Goal: Task Accomplishment & Management: Manage account settings

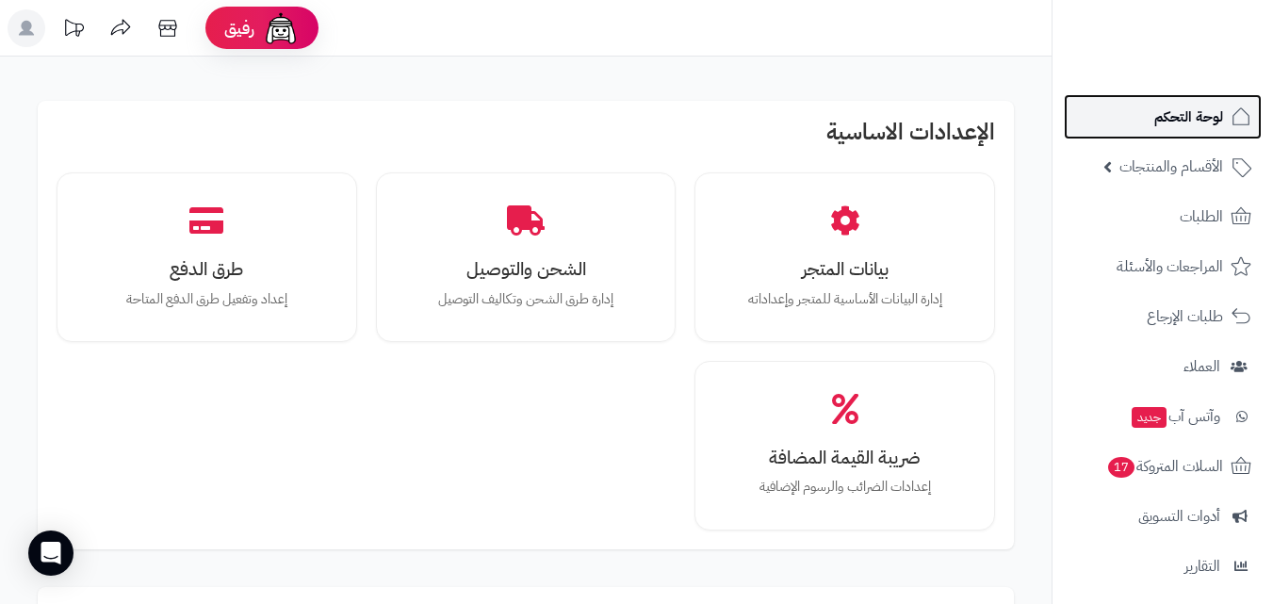
click at [1143, 135] on link "لوحة التحكم" at bounding box center [1163, 116] width 198 height 45
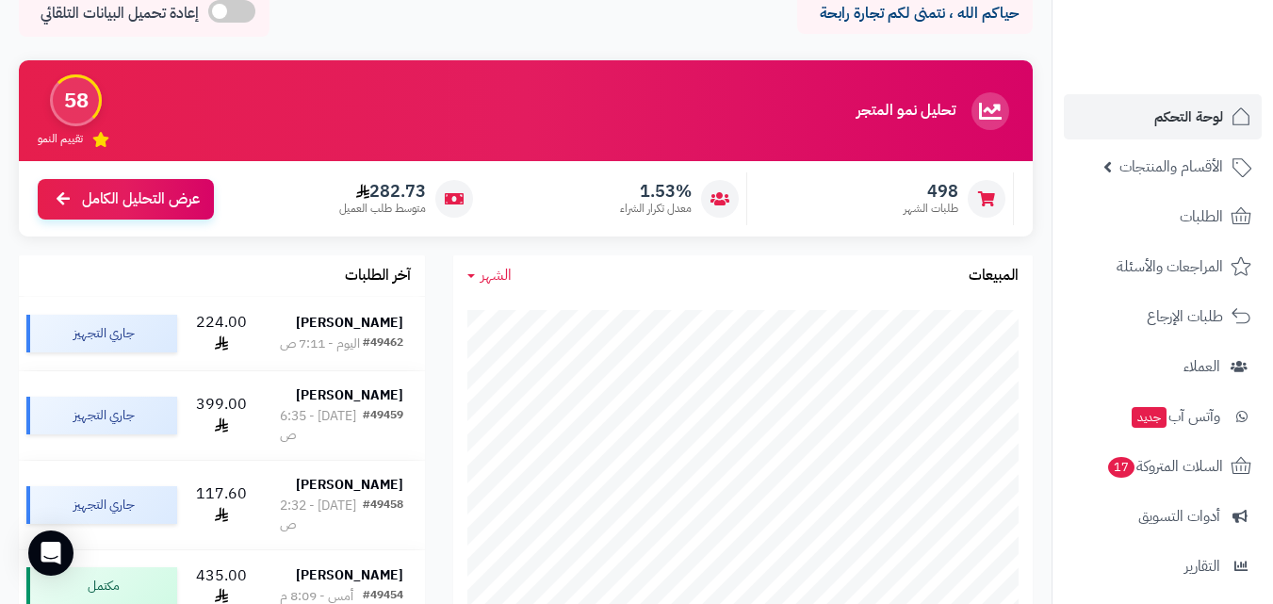
scroll to position [94, 0]
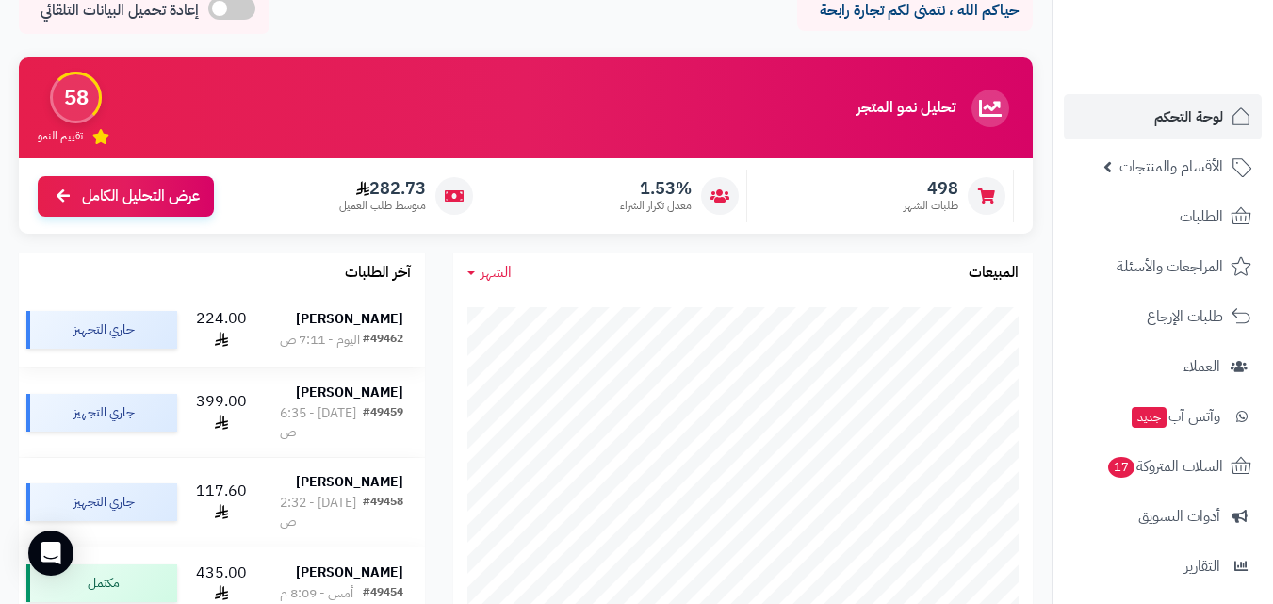
click at [314, 310] on div "[PERSON_NAME]" at bounding box center [341, 319] width 123 height 19
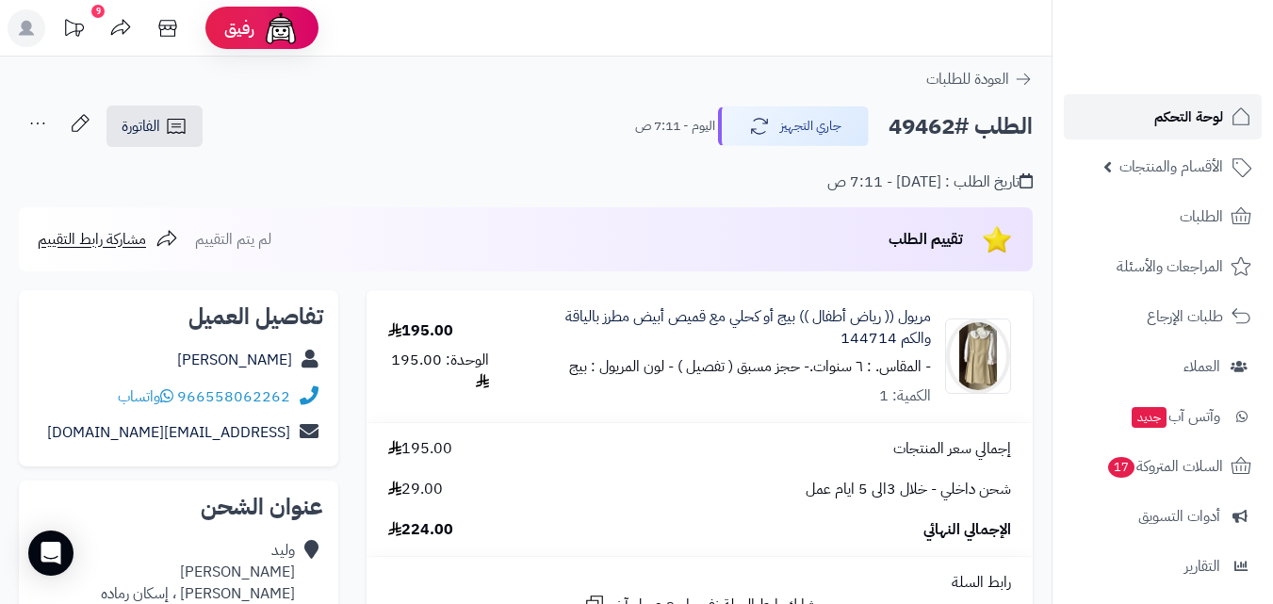
click at [1197, 124] on span "لوحة التحكم" at bounding box center [1188, 117] width 69 height 26
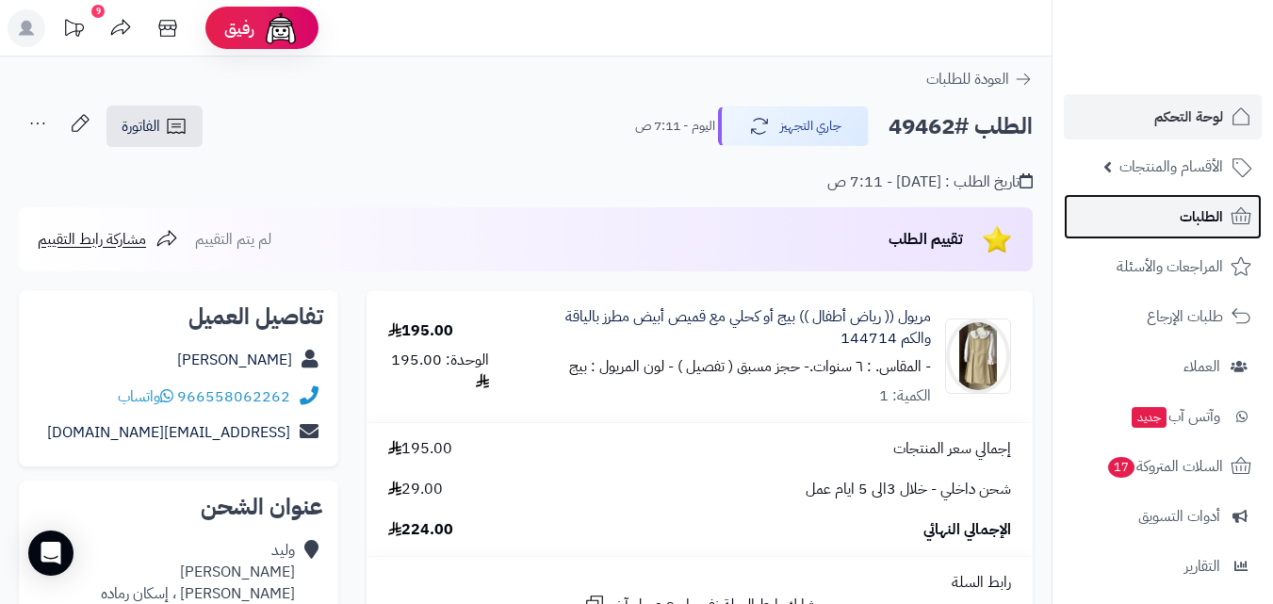
click at [1211, 207] on span "الطلبات" at bounding box center [1201, 217] width 43 height 26
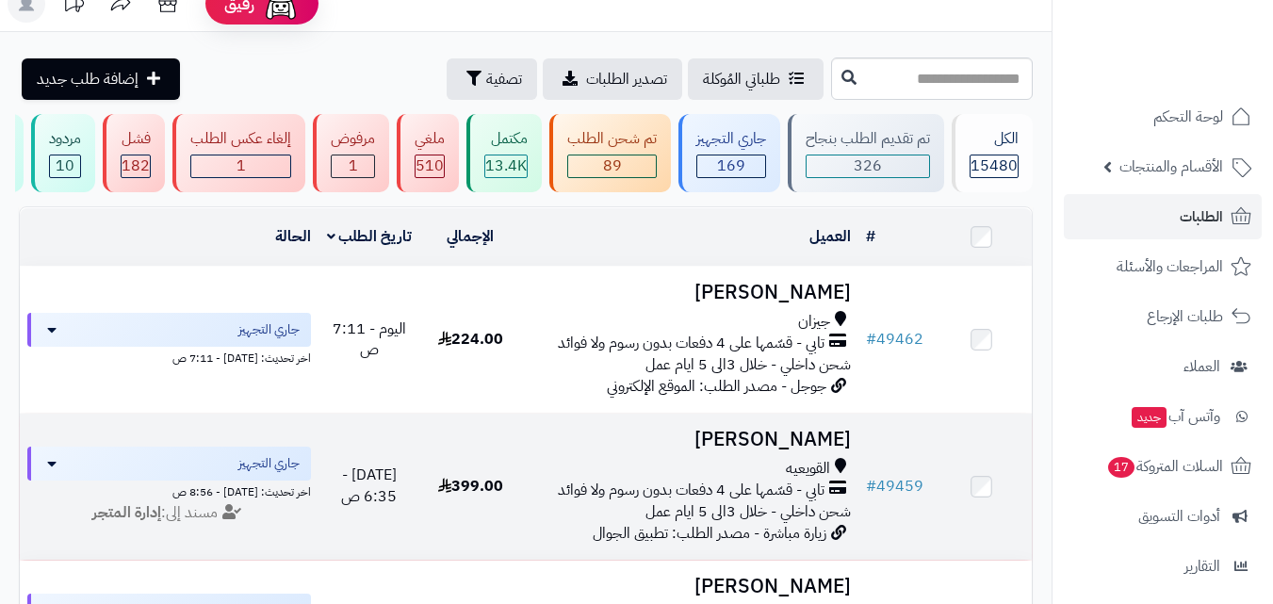
scroll to position [188, 0]
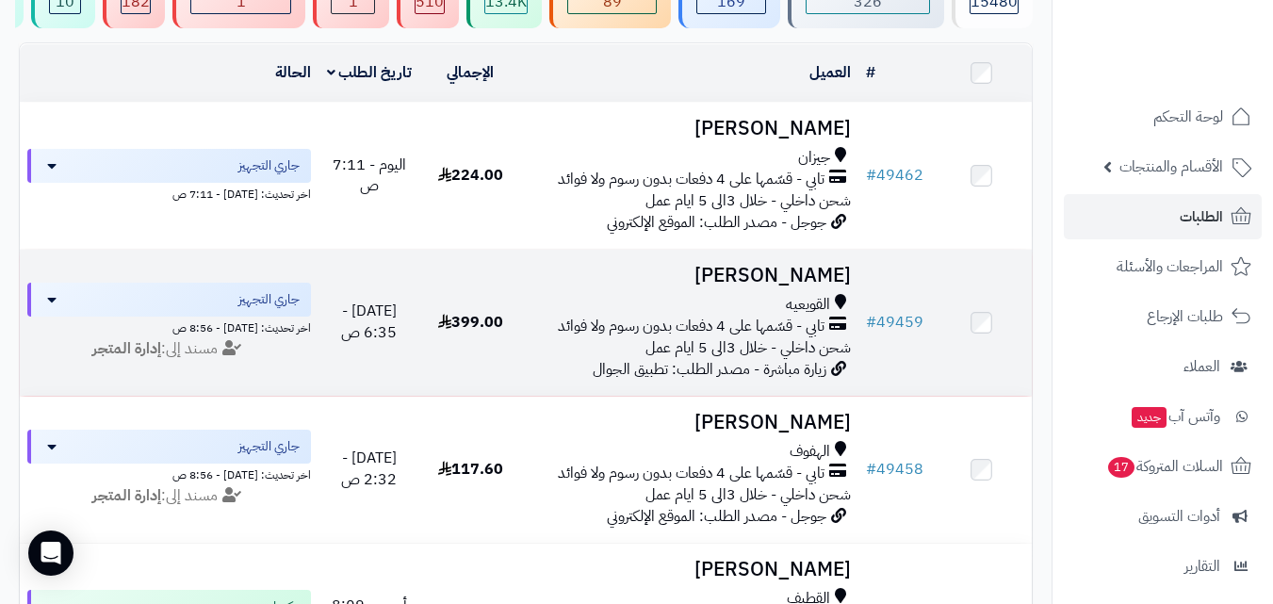
click at [822, 310] on span "القويعيه" at bounding box center [808, 305] width 44 height 22
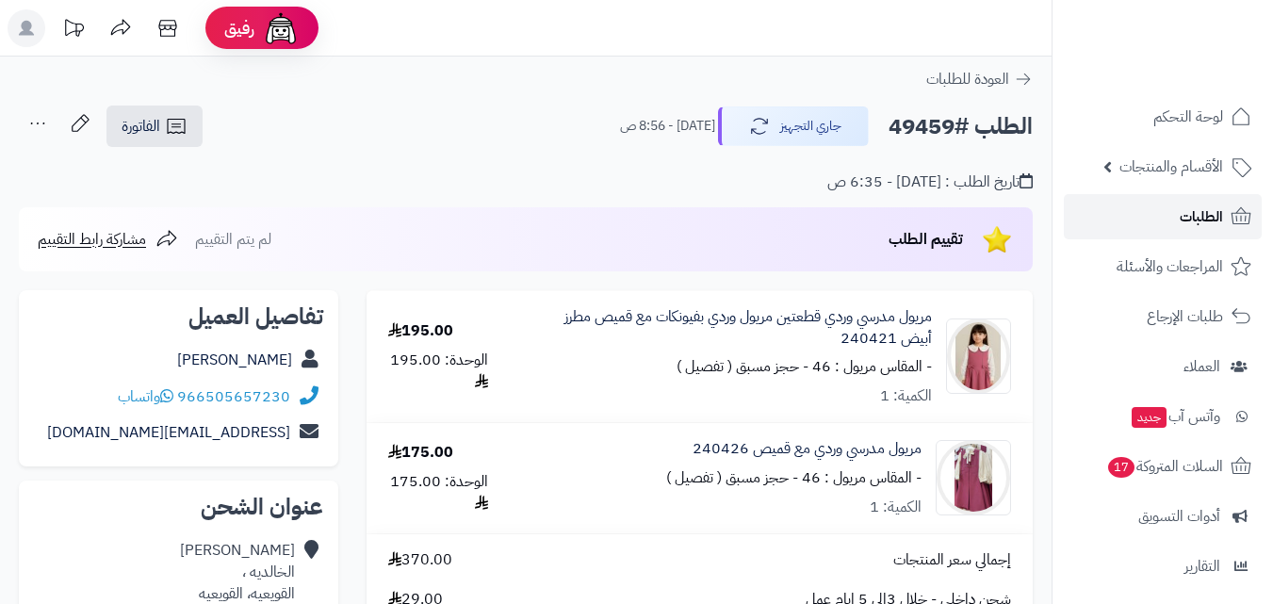
click at [1171, 227] on link "الطلبات" at bounding box center [1163, 216] width 198 height 45
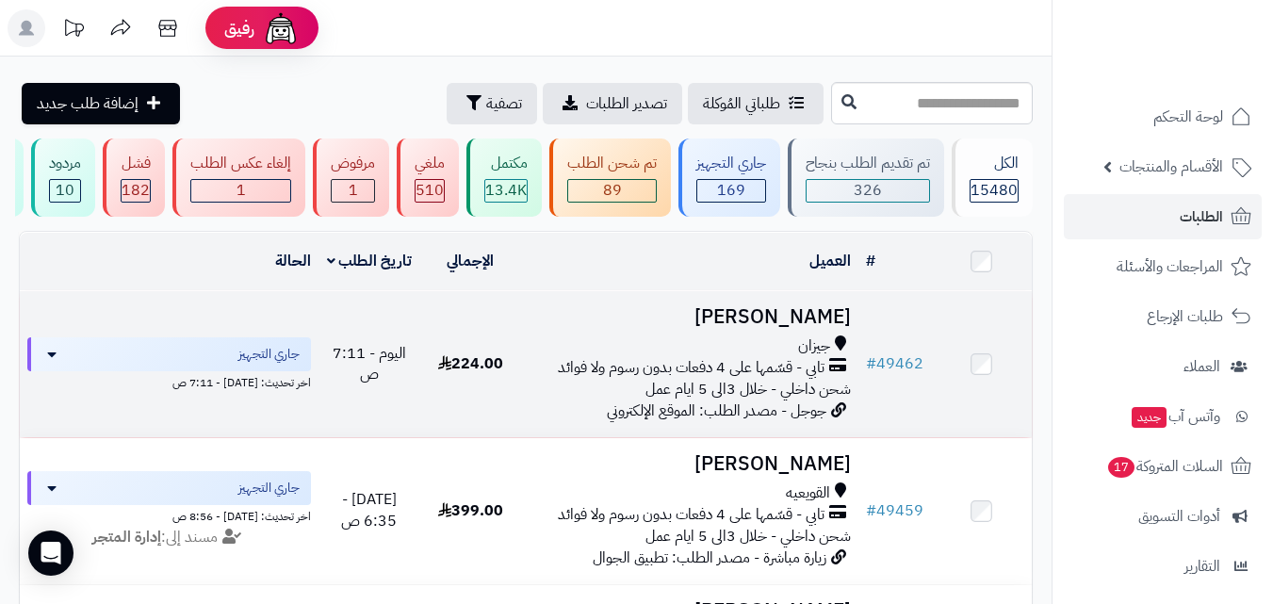
scroll to position [283, 0]
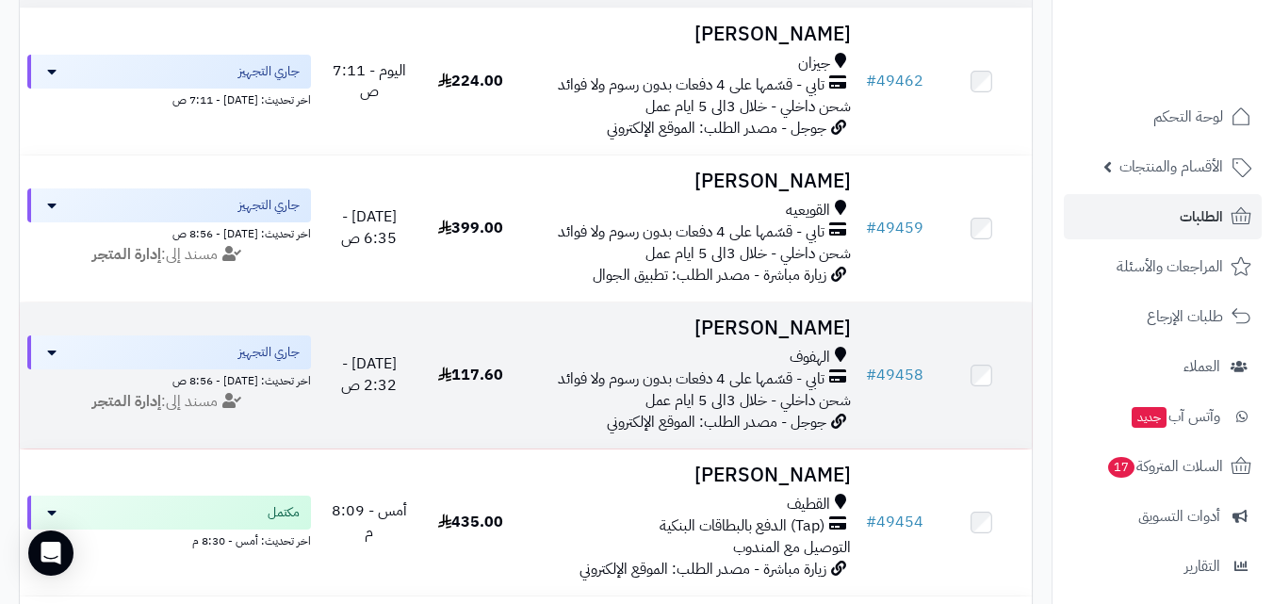
click at [748, 383] on span "تابي - قسّمها على 4 دفعات بدون رسوم ولا فوائد" at bounding box center [691, 379] width 267 height 22
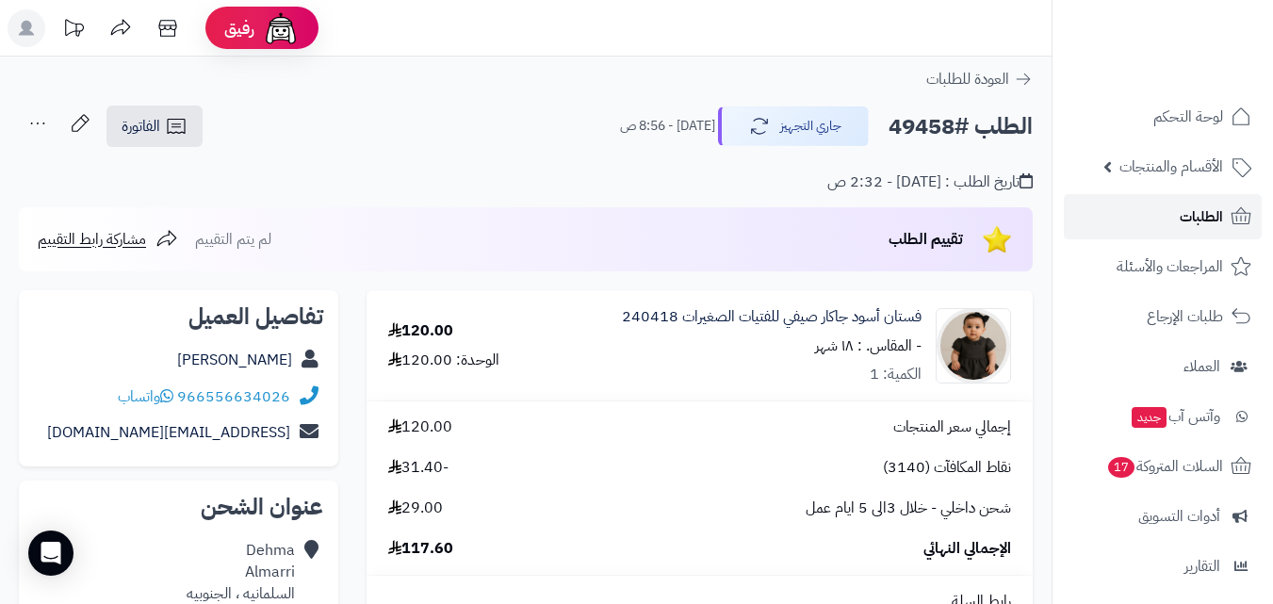
click at [1158, 225] on link "الطلبات" at bounding box center [1163, 216] width 198 height 45
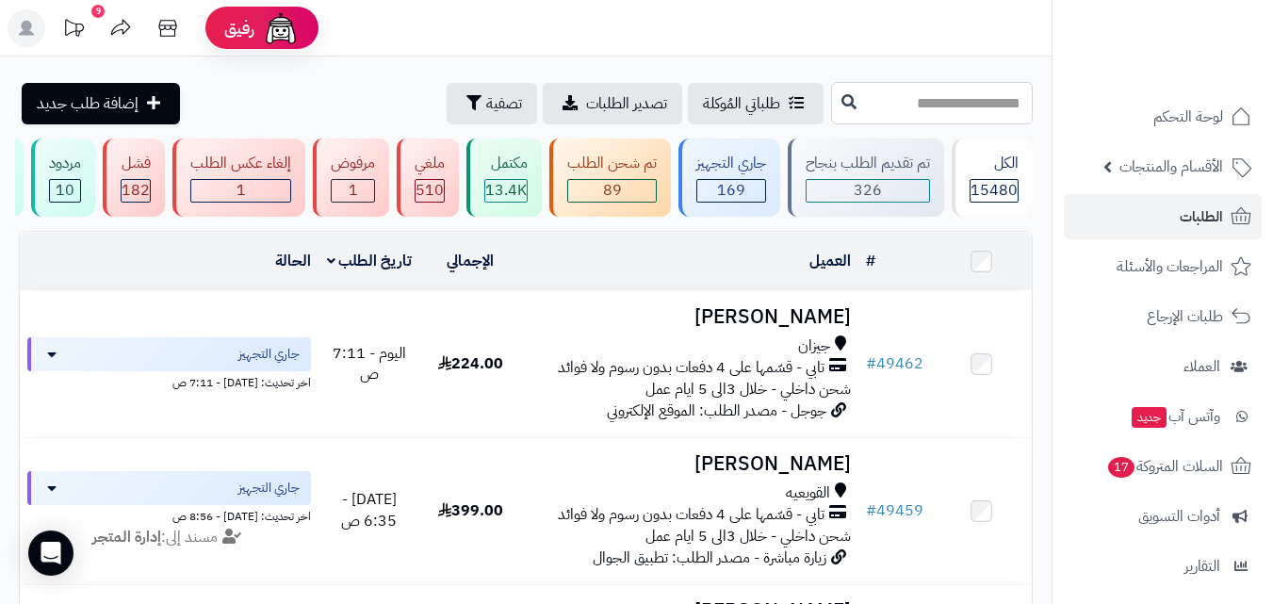
paste input "*****"
type input "*****"
click at [1176, 178] on span "الأقسام والمنتجات" at bounding box center [1172, 167] width 104 height 26
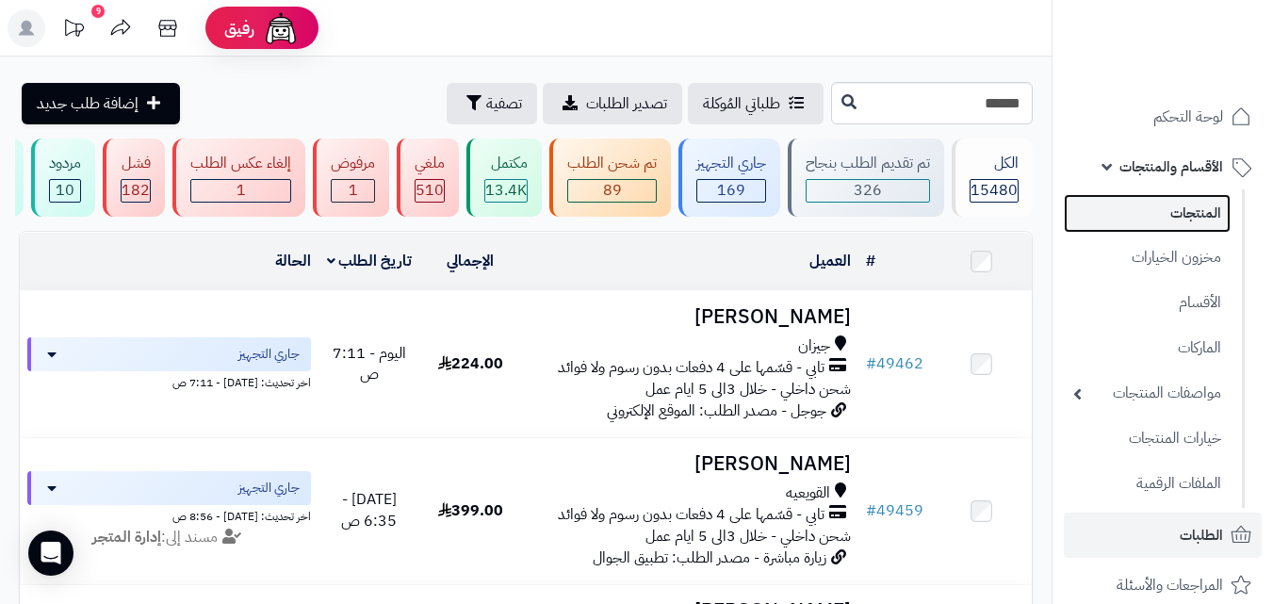
click at [1176, 218] on link "المنتجات" at bounding box center [1147, 213] width 167 height 39
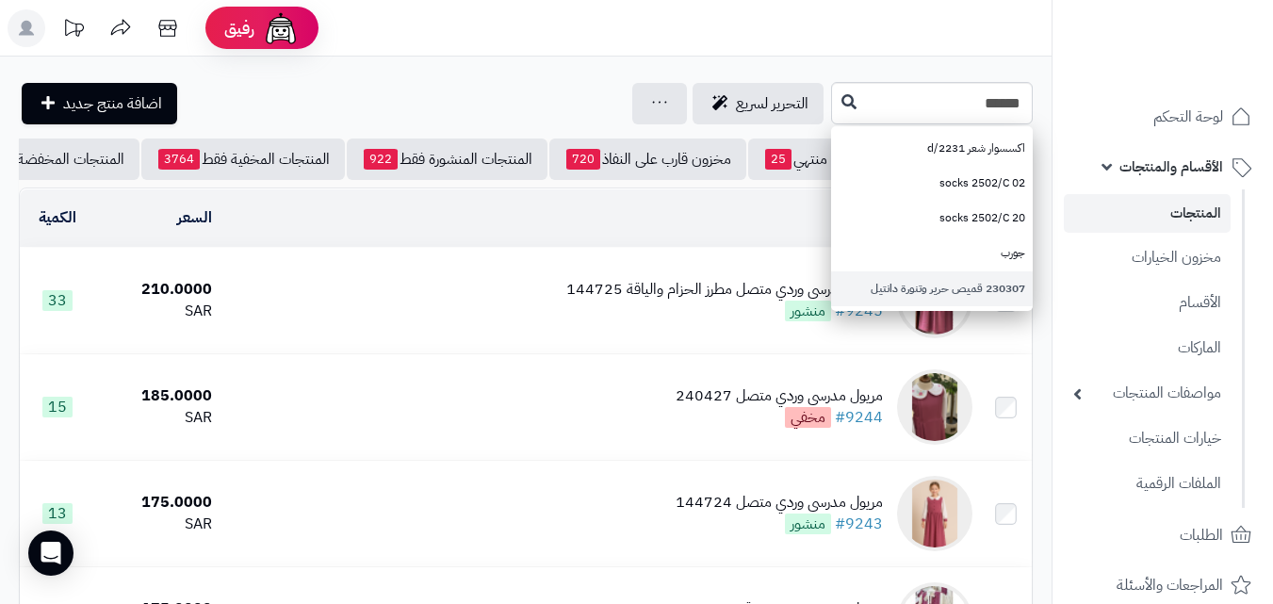
type input "*****"
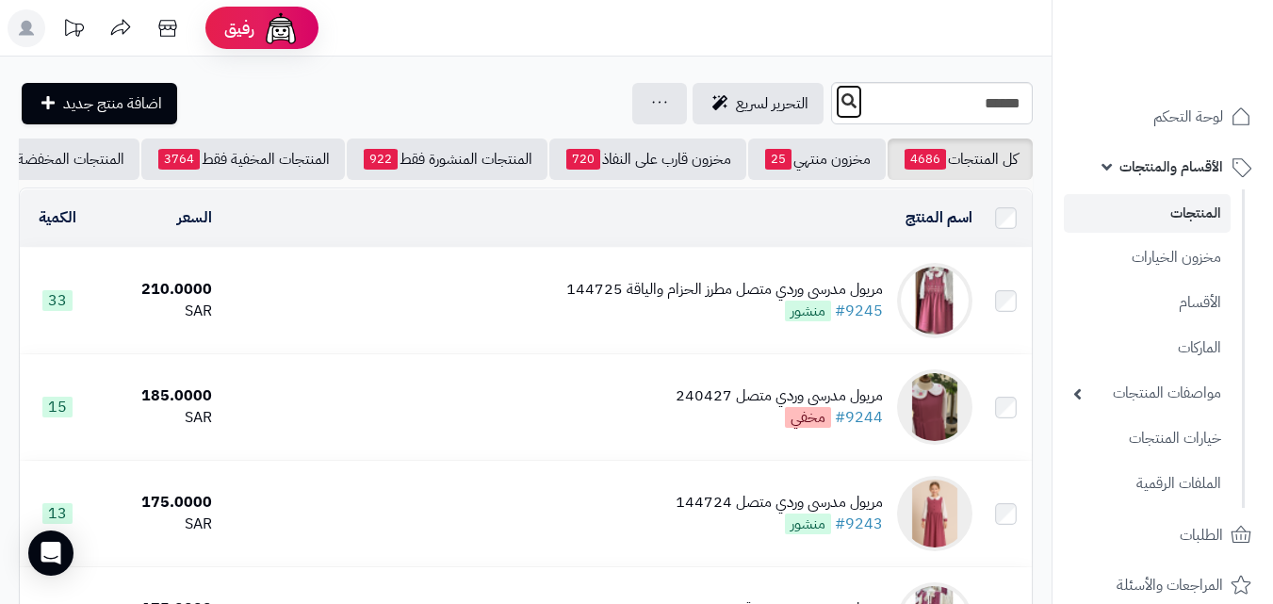
click at [842, 99] on icon at bounding box center [849, 100] width 15 height 15
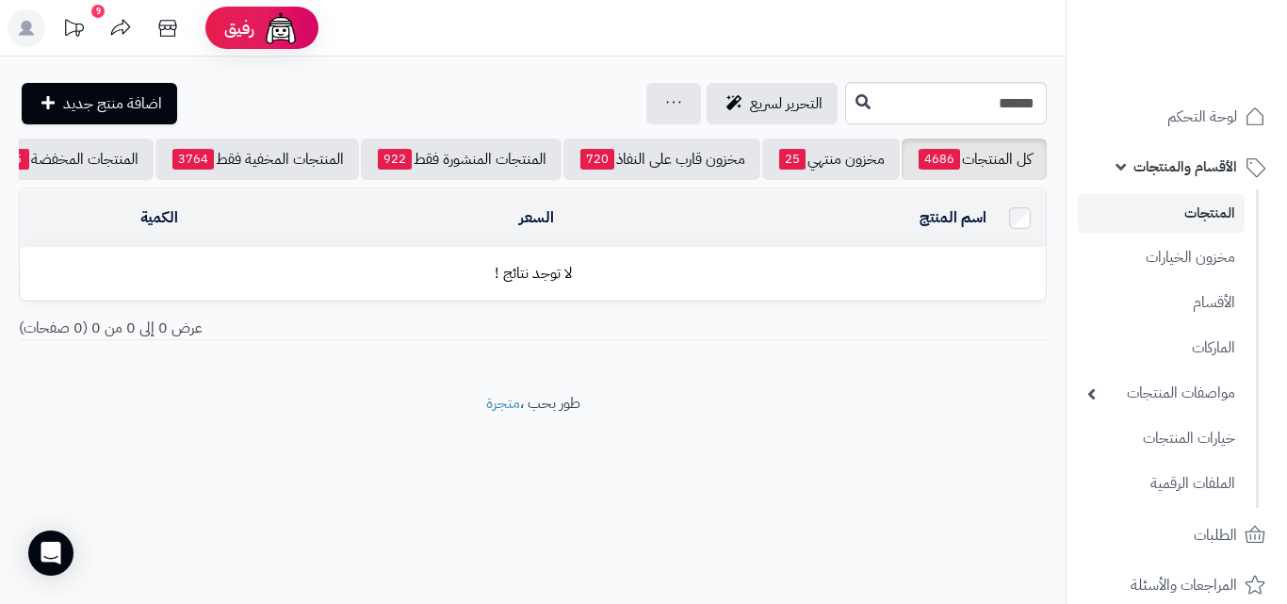
click at [1282, 65] on div at bounding box center [1176, 41] width 221 height 82
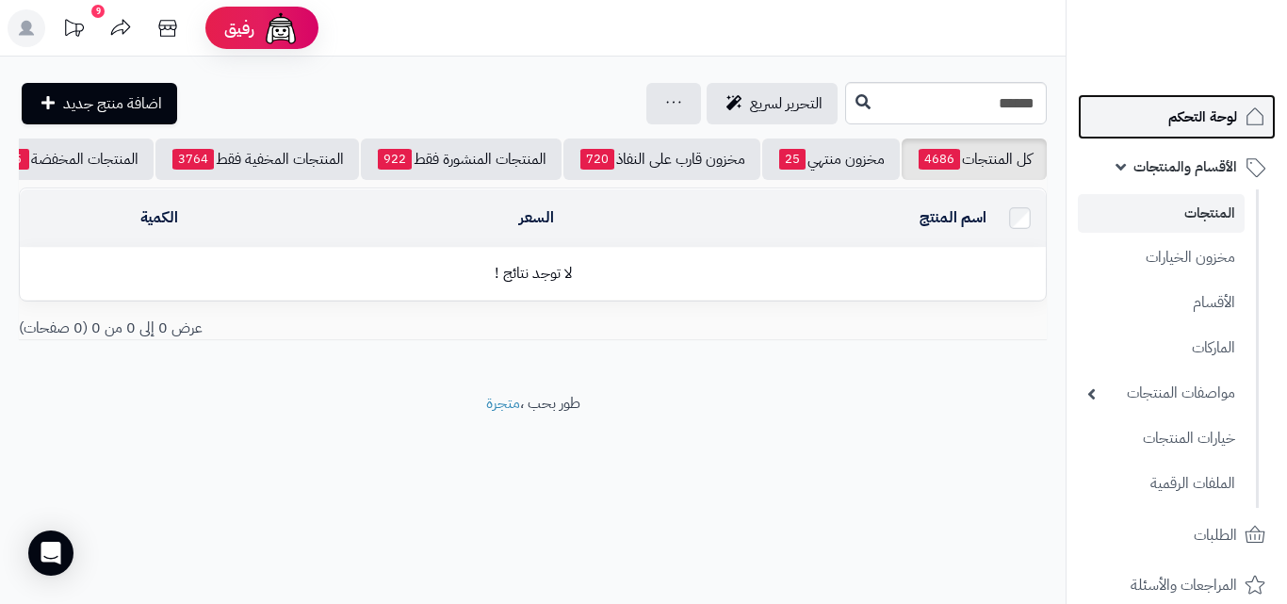
click at [1233, 123] on span "لوحة التحكم" at bounding box center [1203, 117] width 69 height 26
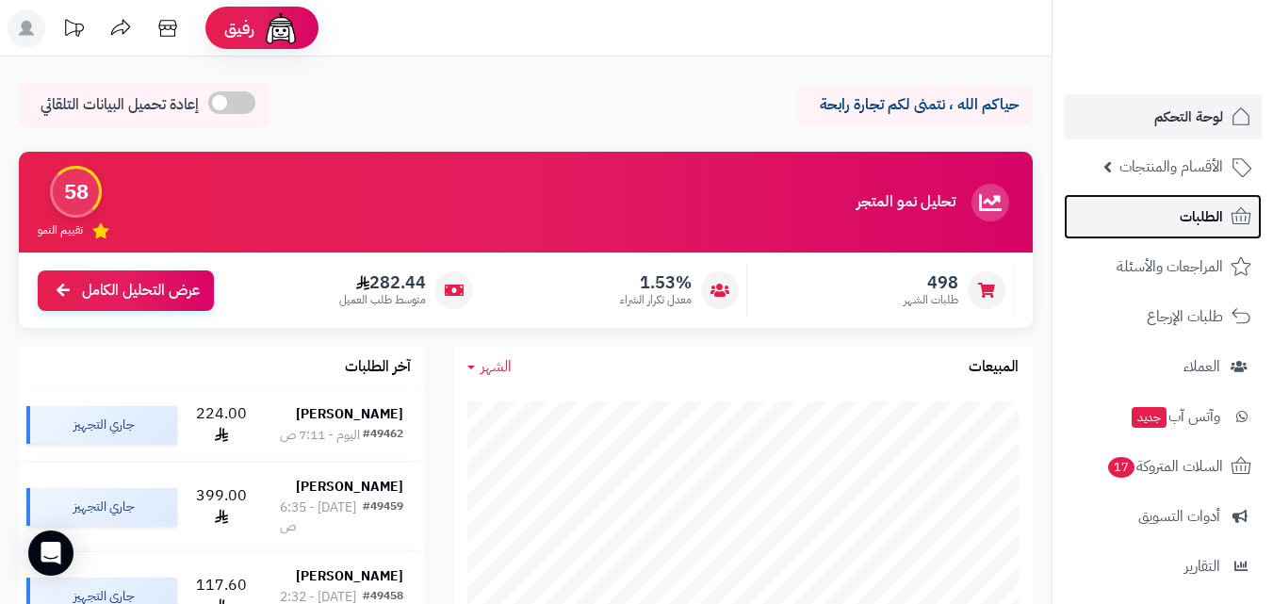
click at [1178, 213] on link "الطلبات" at bounding box center [1163, 216] width 198 height 45
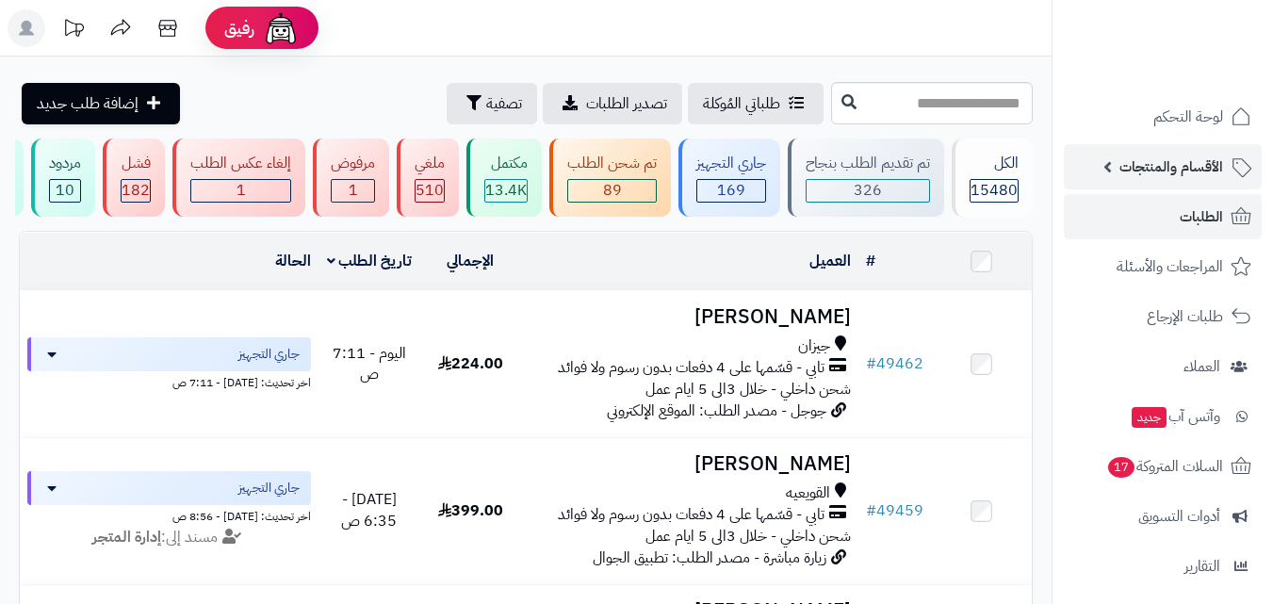
click at [1172, 166] on span "الأقسام والمنتجات" at bounding box center [1172, 167] width 104 height 26
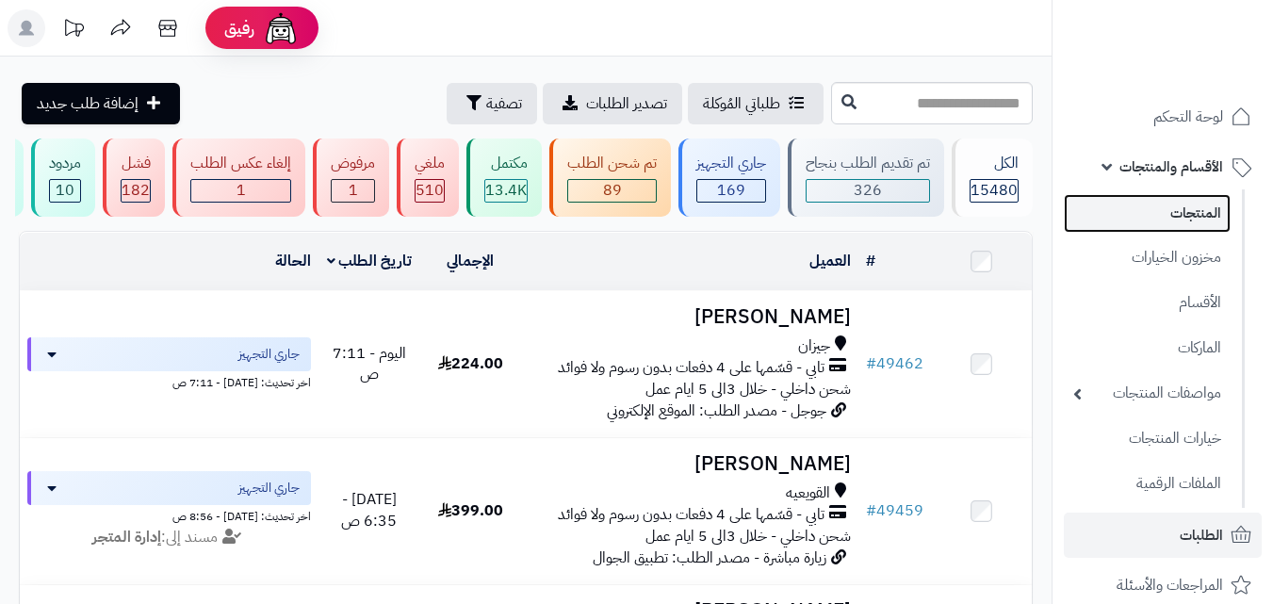
click at [1161, 200] on link "المنتجات" at bounding box center [1147, 213] width 167 height 39
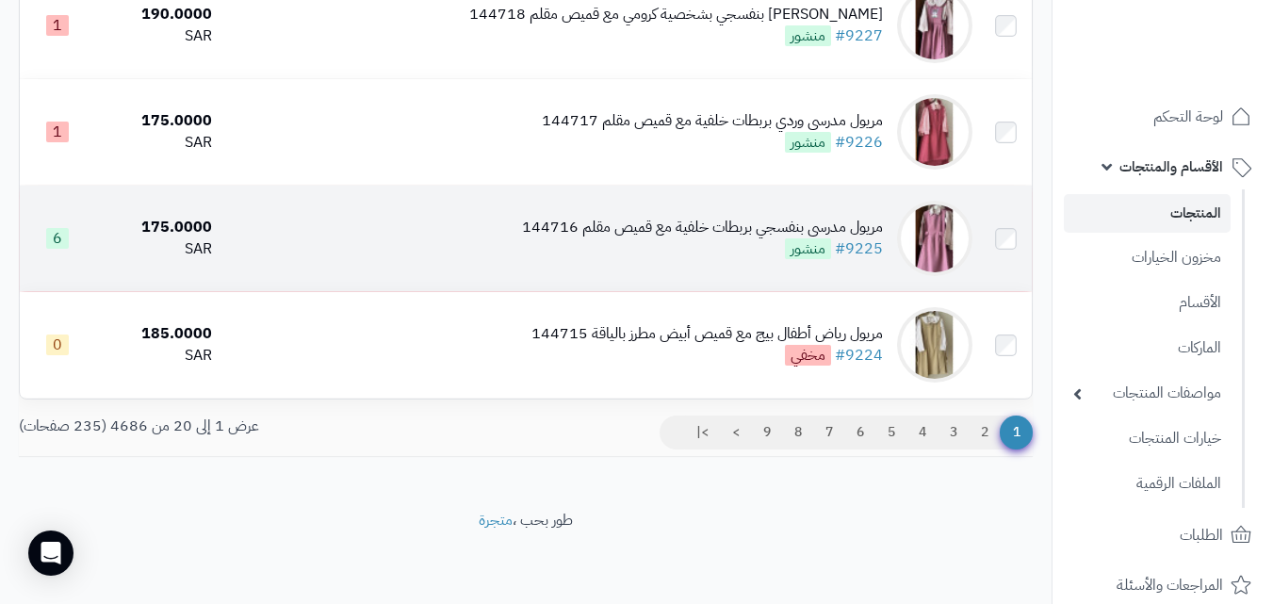
scroll to position [1990, 0]
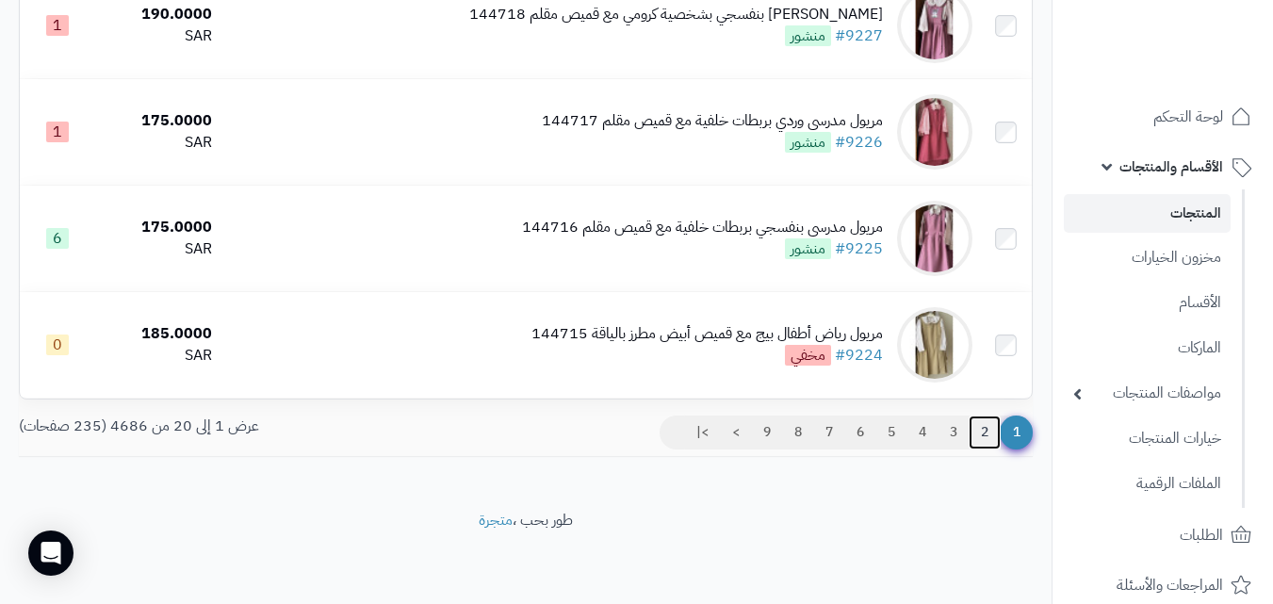
click at [975, 437] on link "2" at bounding box center [985, 433] width 32 height 34
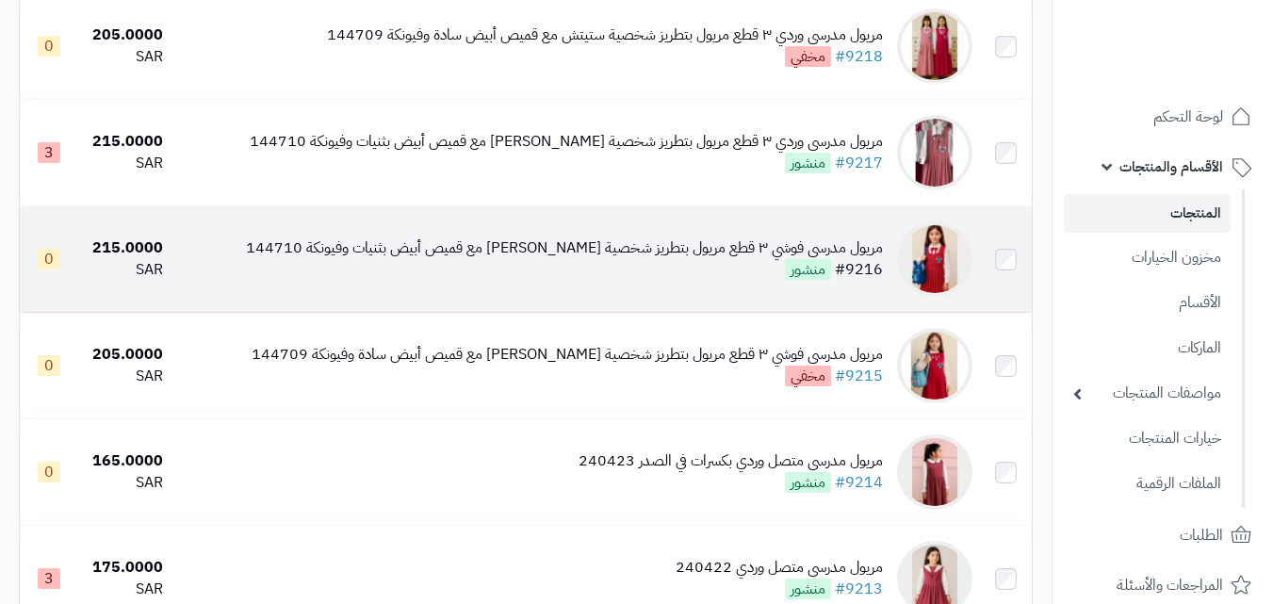
scroll to position [754, 0]
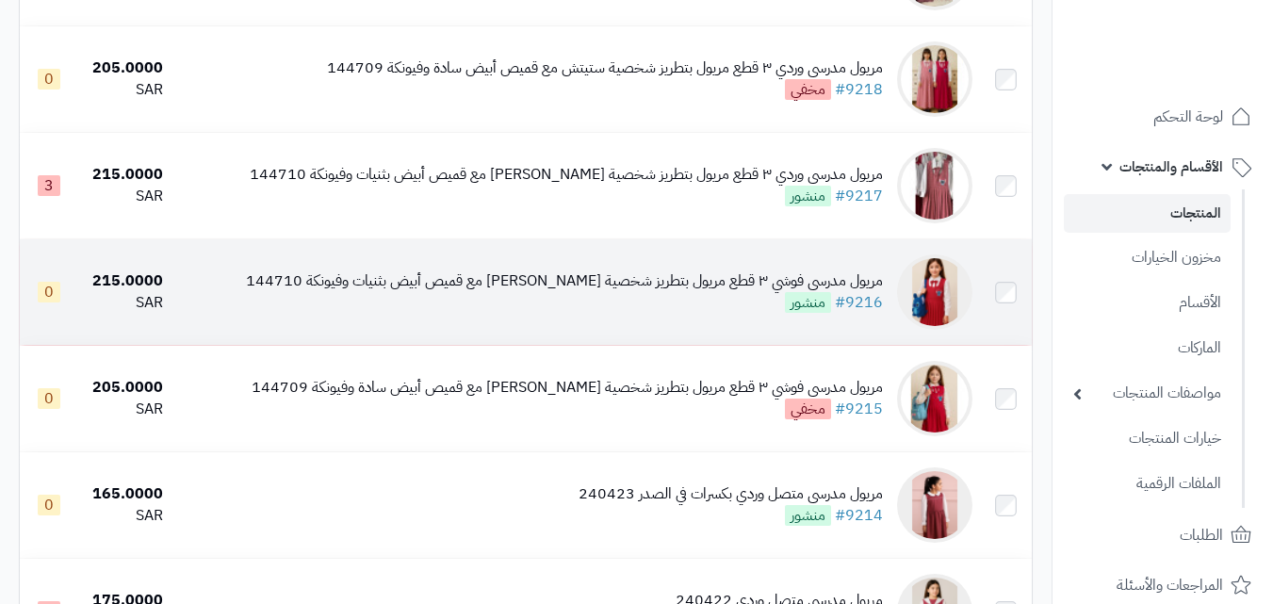
click at [601, 304] on div "مريول مدرسي فوشي ٣ قطع مريول بتطريز شخصية ستيتش مع قميص أبيض بثنيات وفيونكة 144…" at bounding box center [564, 291] width 637 height 43
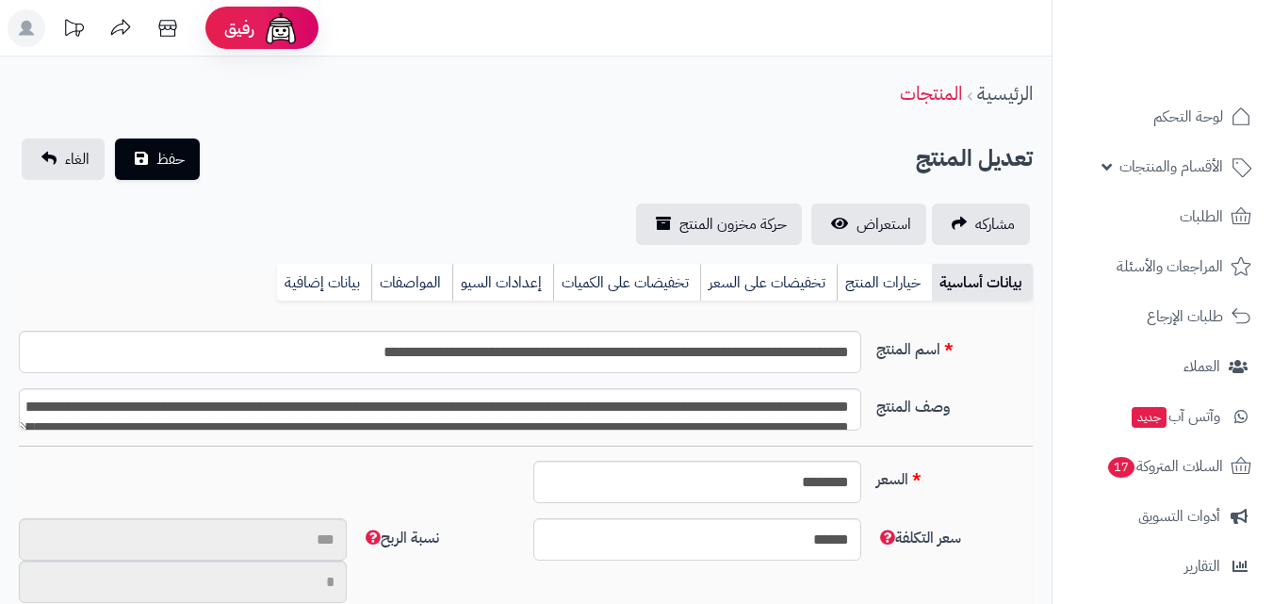
type input "**"
type input "**********"
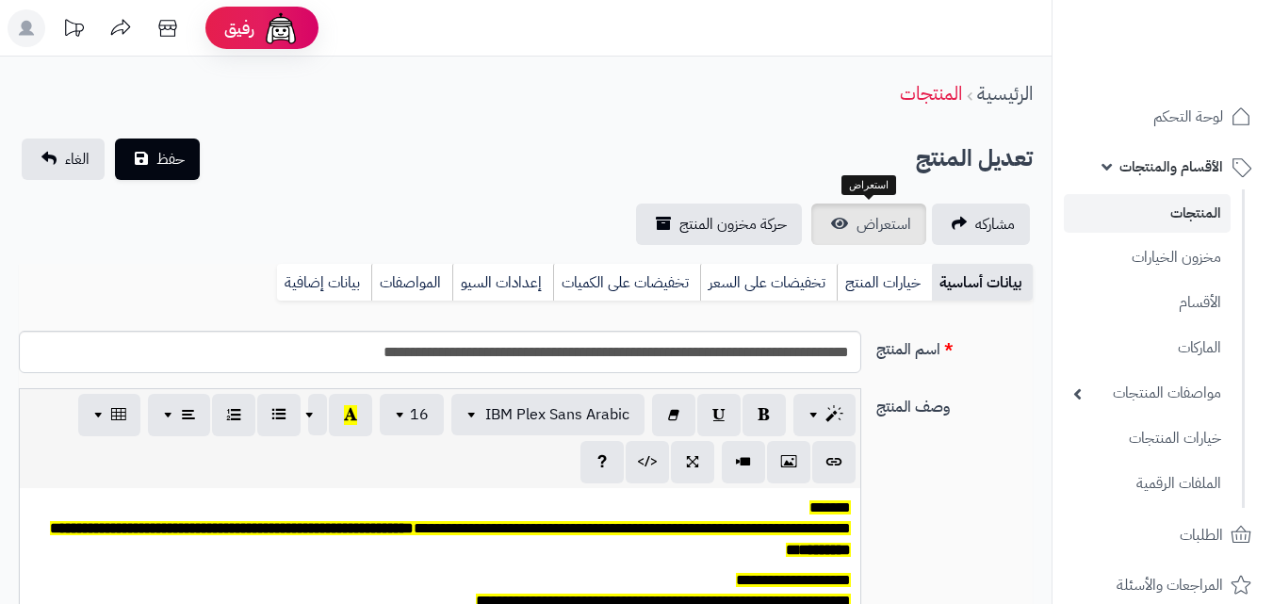
type input "******"
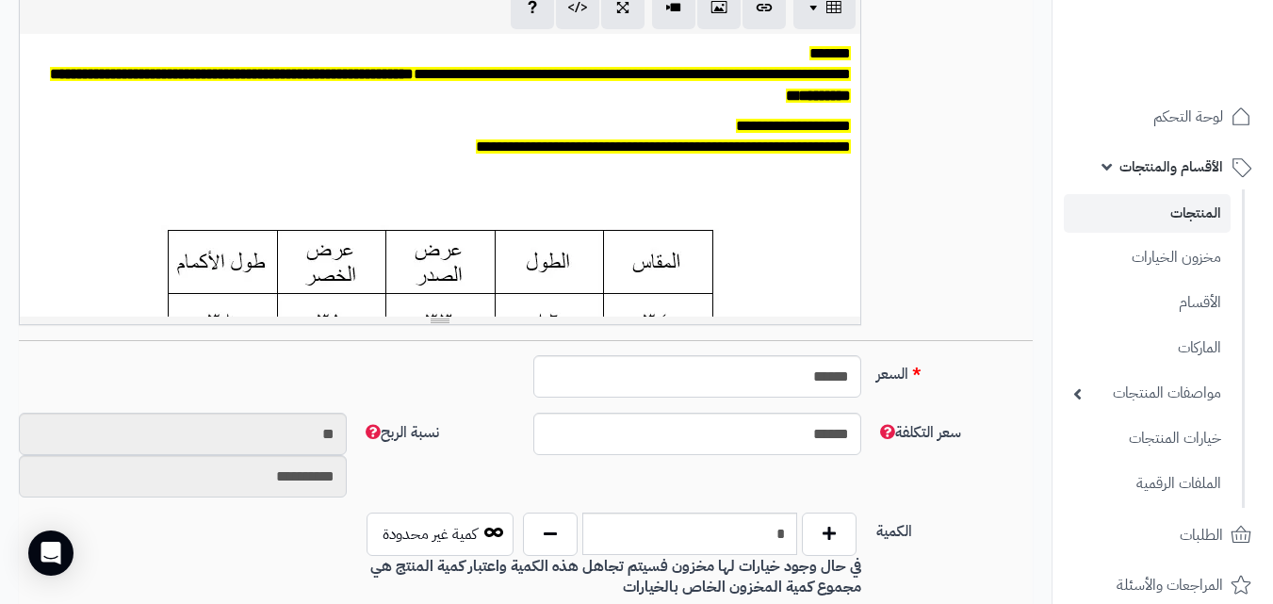
click at [1192, 212] on link "المنتجات" at bounding box center [1147, 213] width 167 height 39
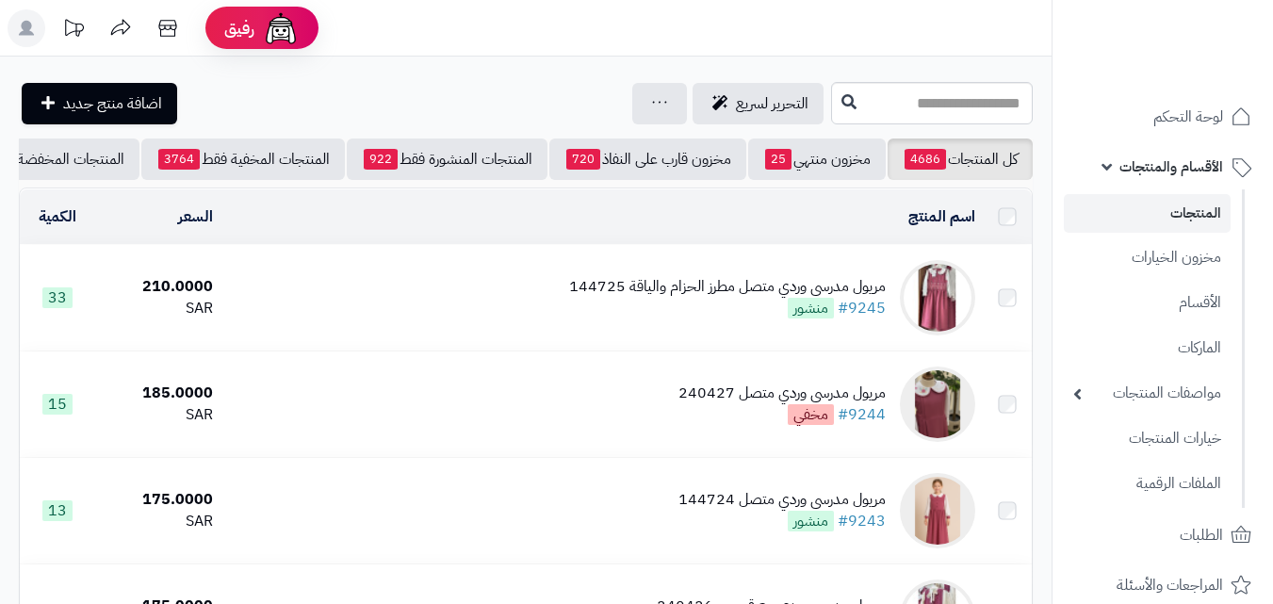
scroll to position [1990, 0]
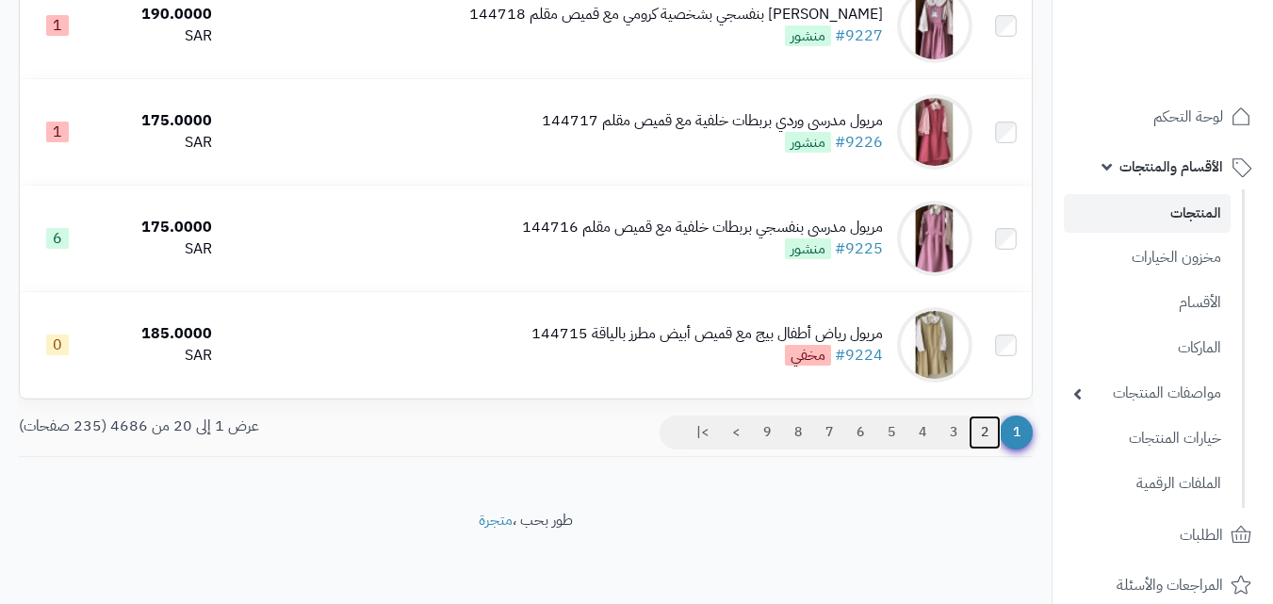
click at [979, 437] on link "2" at bounding box center [985, 433] width 32 height 34
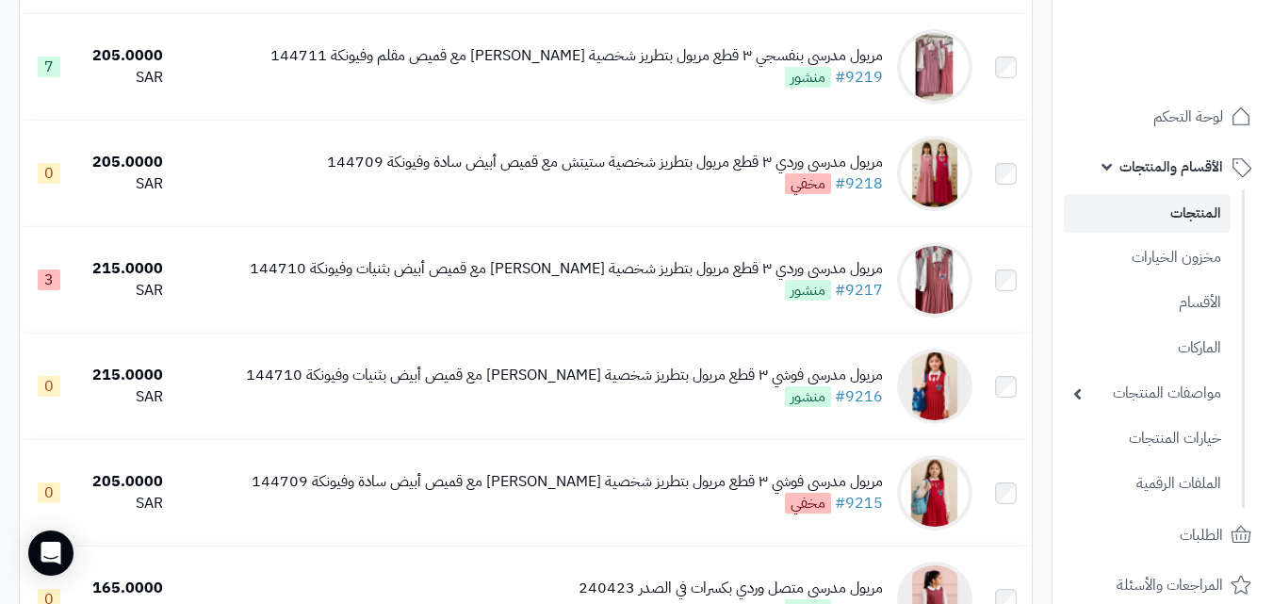
scroll to position [132, 0]
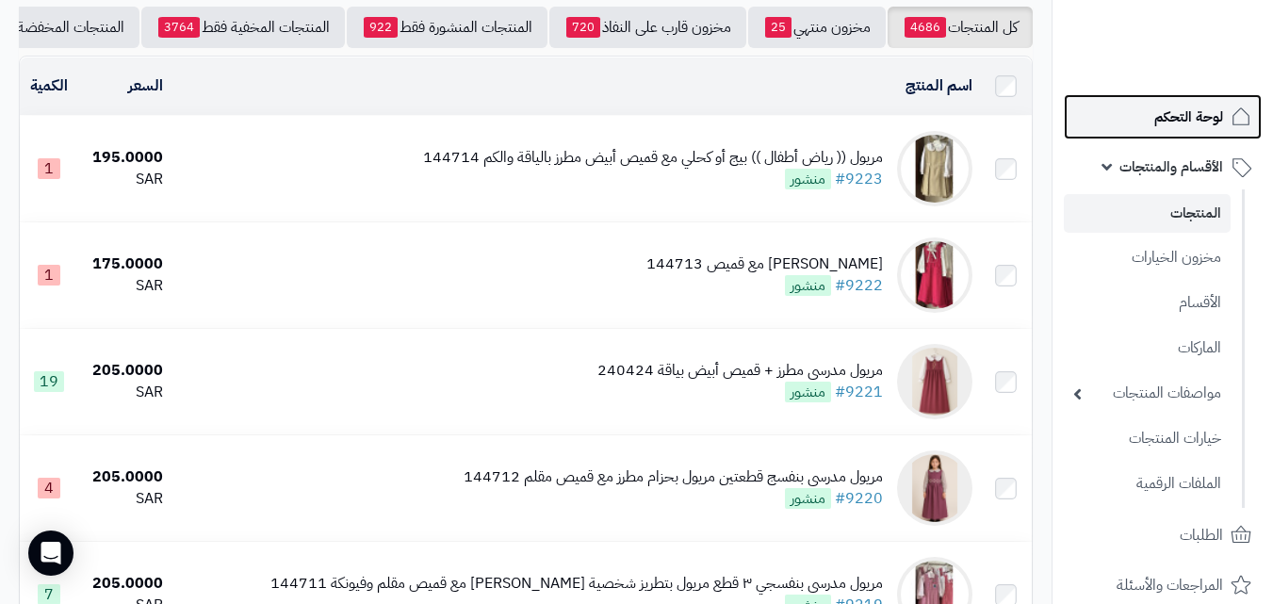
click at [1227, 127] on link "لوحة التحكم" at bounding box center [1163, 116] width 198 height 45
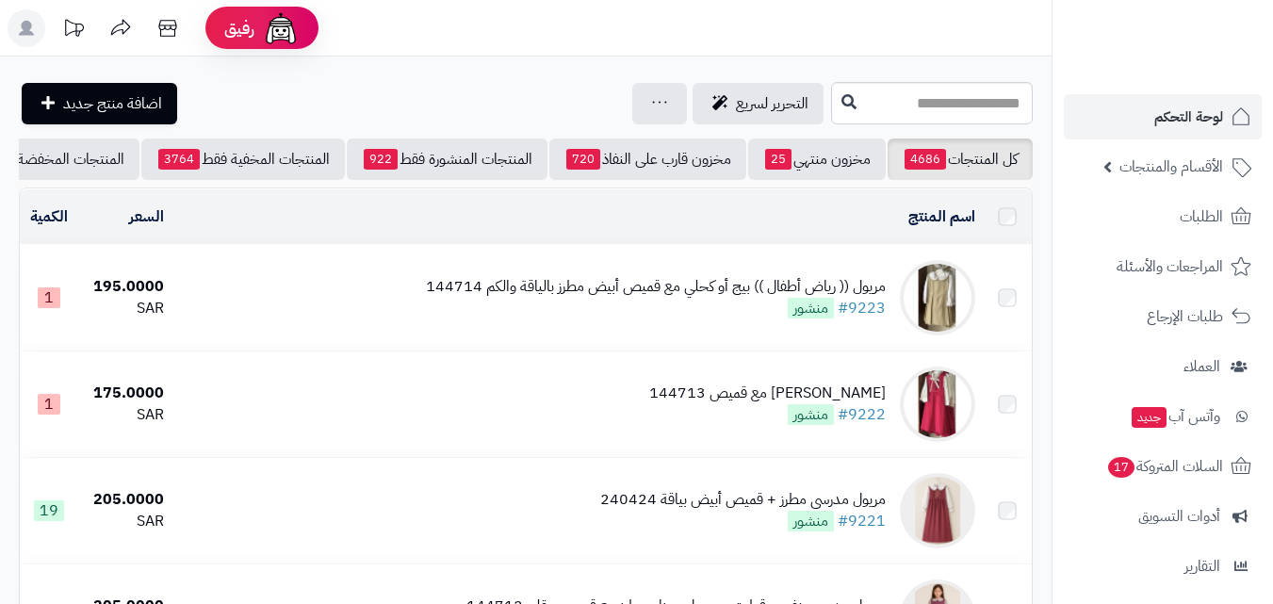
scroll to position [132, 0]
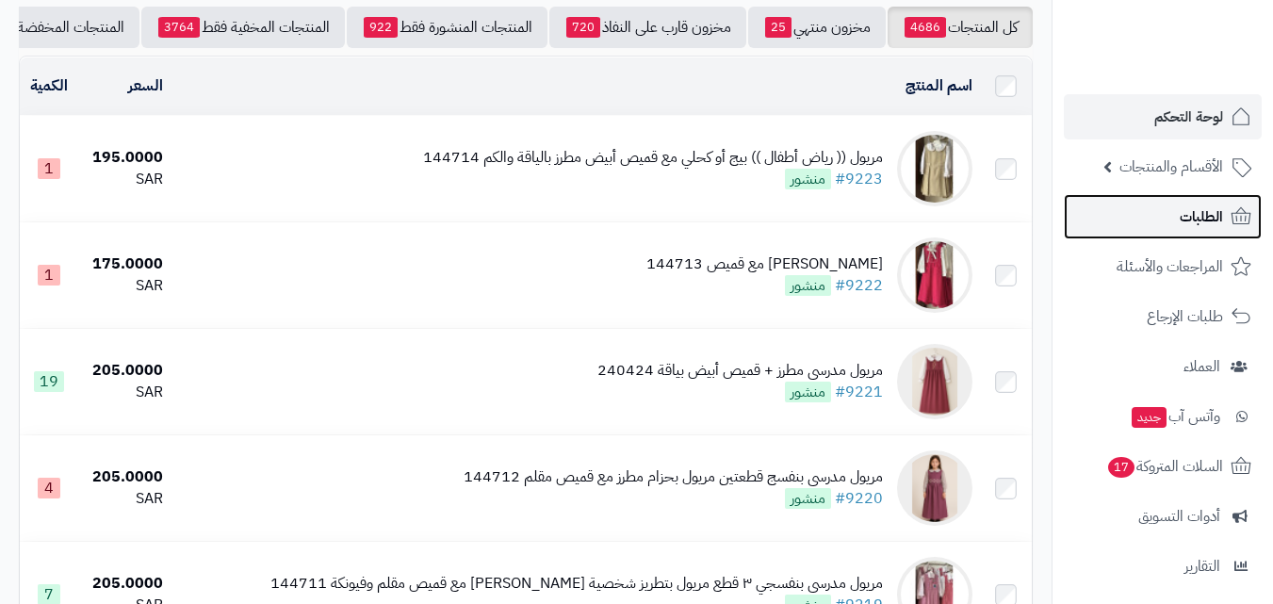
click at [1186, 220] on span "الطلبات" at bounding box center [1201, 217] width 43 height 26
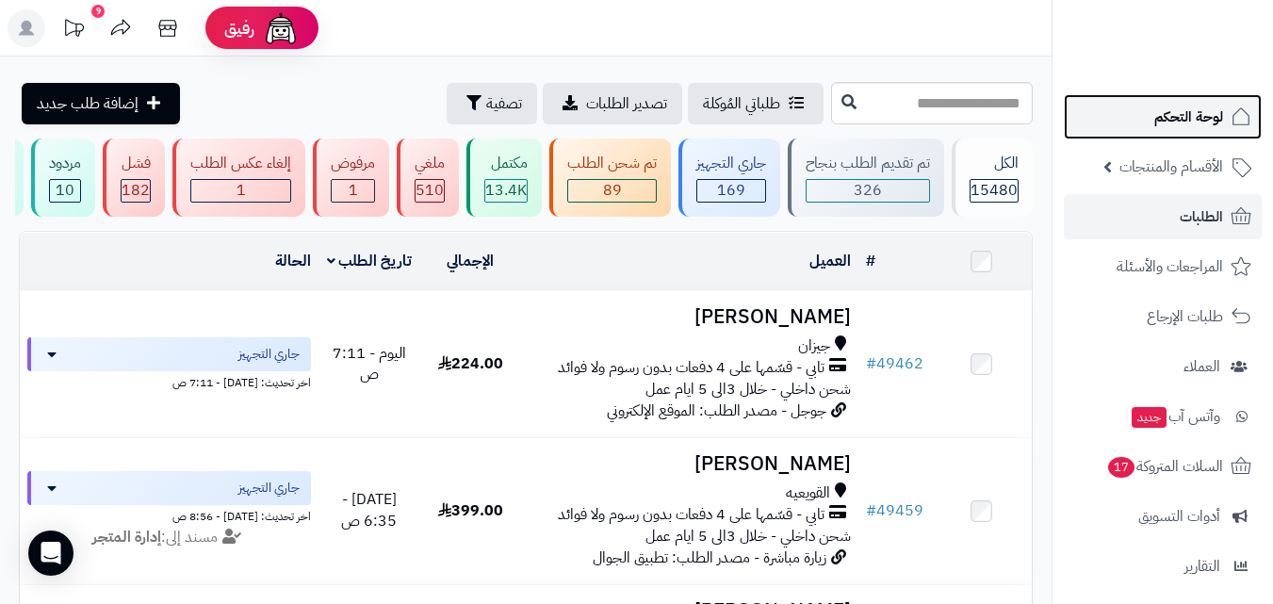
click at [1144, 108] on link "لوحة التحكم" at bounding box center [1163, 116] width 198 height 45
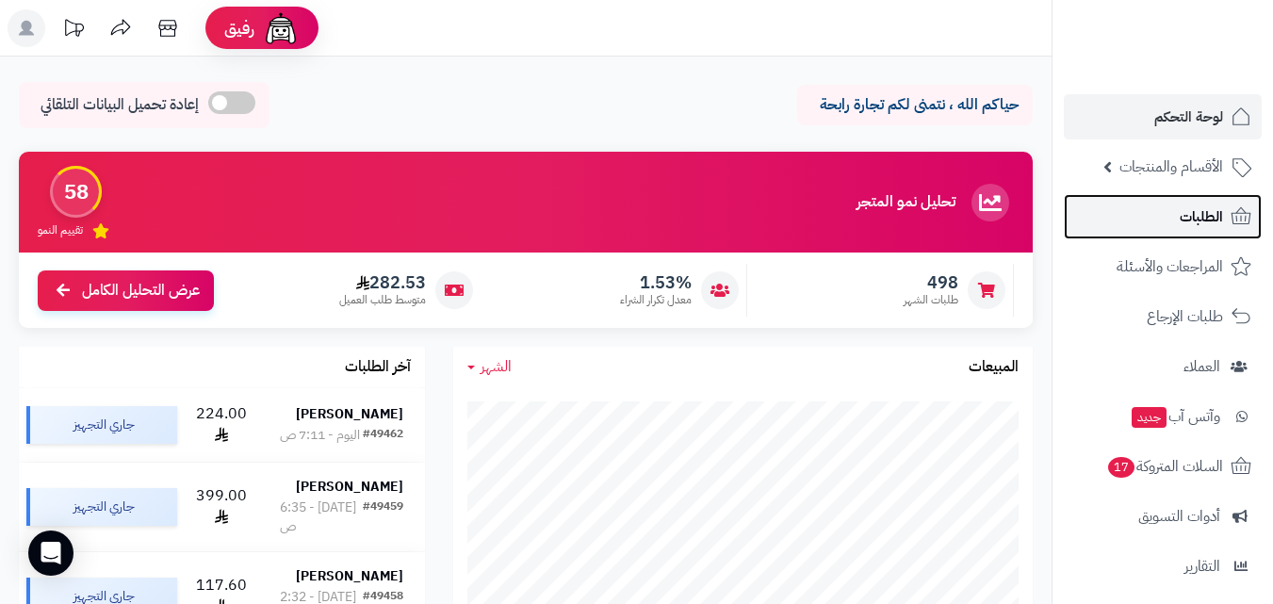
click at [1166, 209] on link "الطلبات" at bounding box center [1163, 216] width 198 height 45
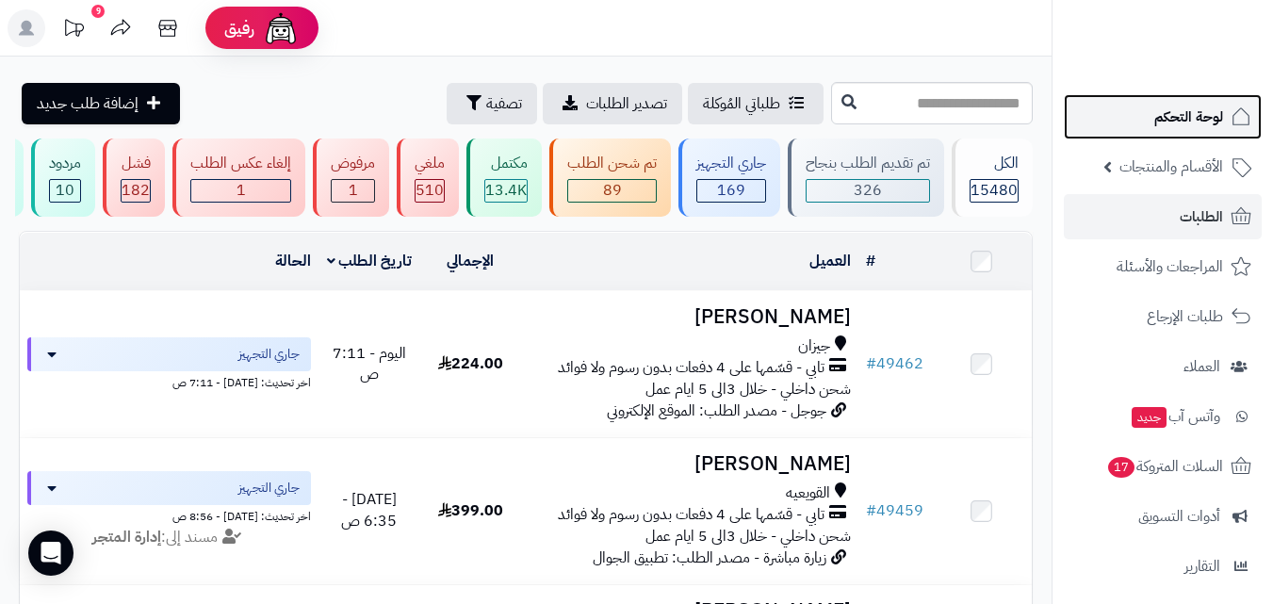
click at [1194, 104] on span "لوحة التحكم" at bounding box center [1188, 117] width 69 height 26
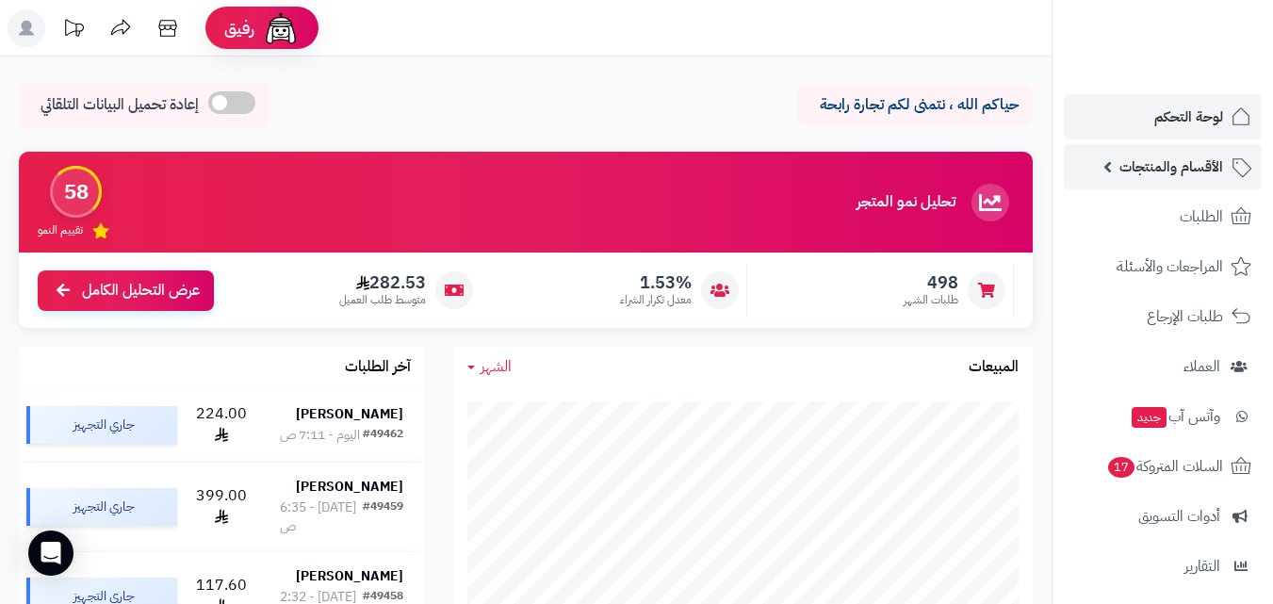
click at [1172, 177] on span "الأقسام والمنتجات" at bounding box center [1172, 167] width 104 height 26
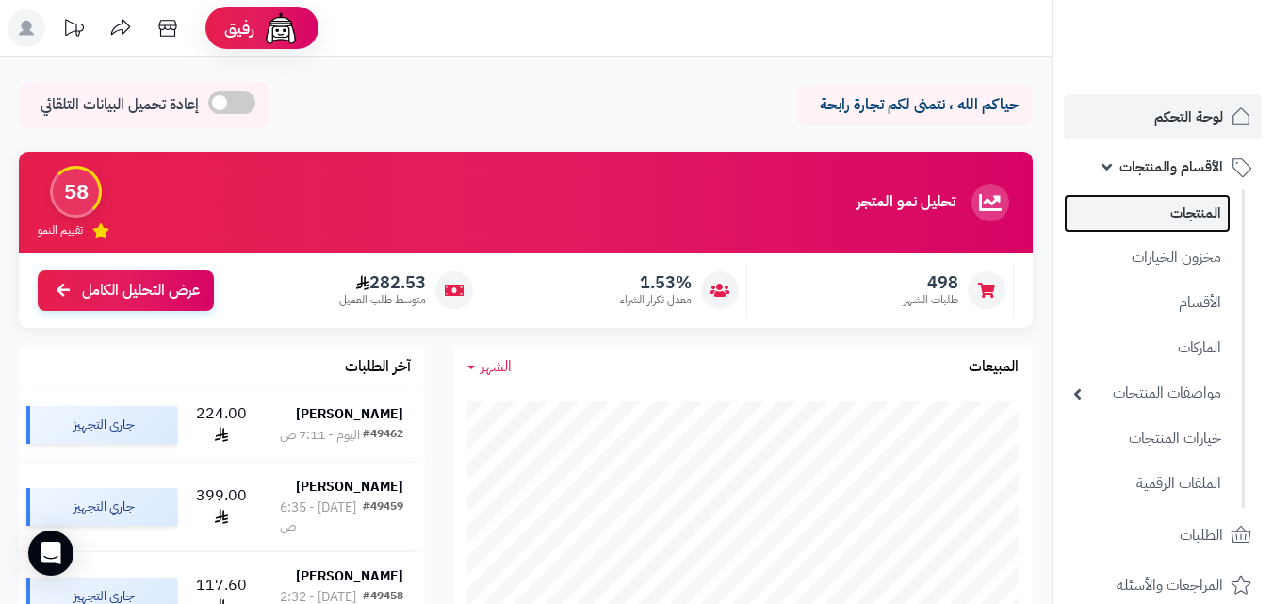
click at [1177, 212] on link "المنتجات" at bounding box center [1147, 213] width 167 height 39
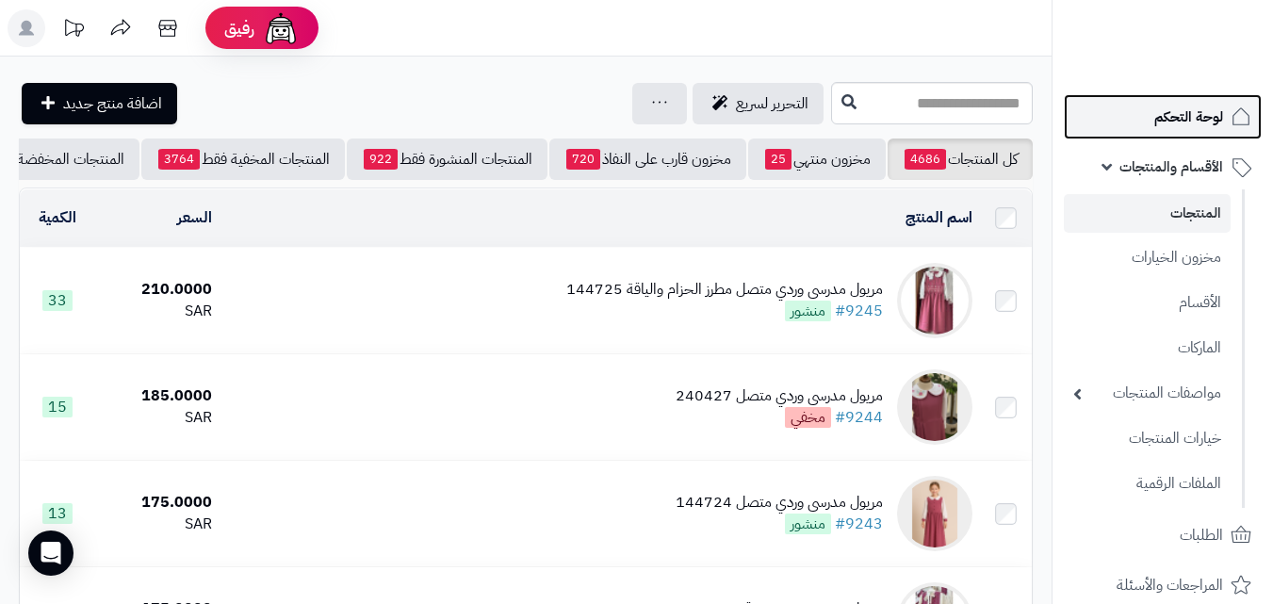
click at [1165, 127] on span "لوحة التحكم" at bounding box center [1188, 117] width 69 height 26
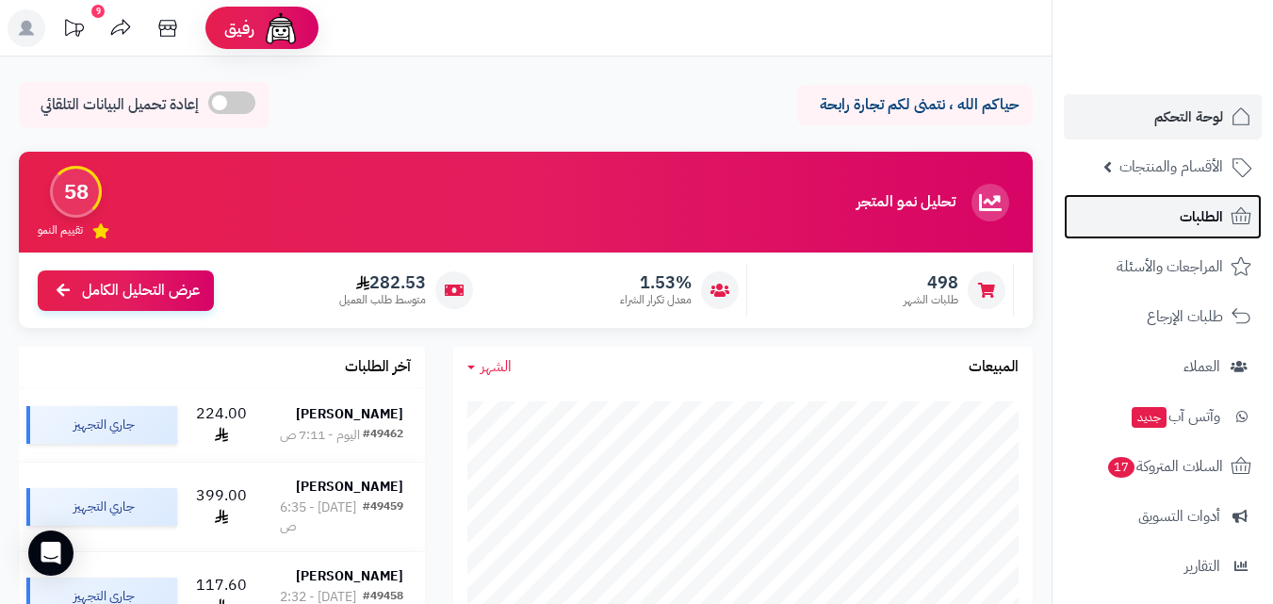
click at [1210, 217] on span "الطلبات" at bounding box center [1201, 217] width 43 height 26
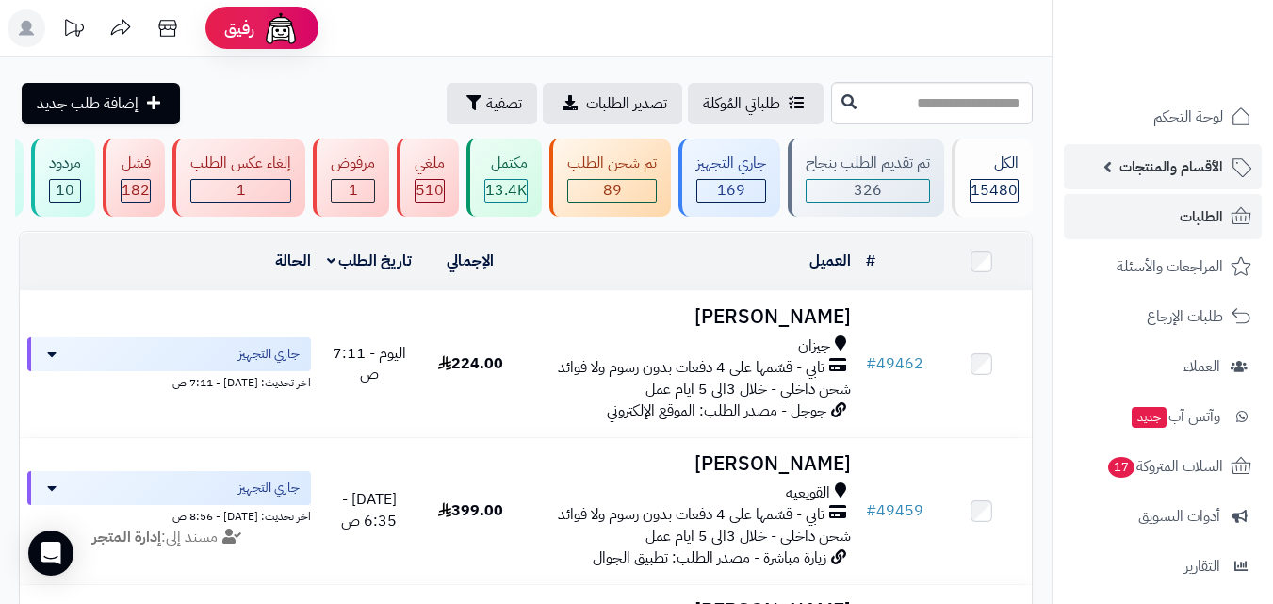
click at [1189, 169] on span "الأقسام والمنتجات" at bounding box center [1172, 167] width 104 height 26
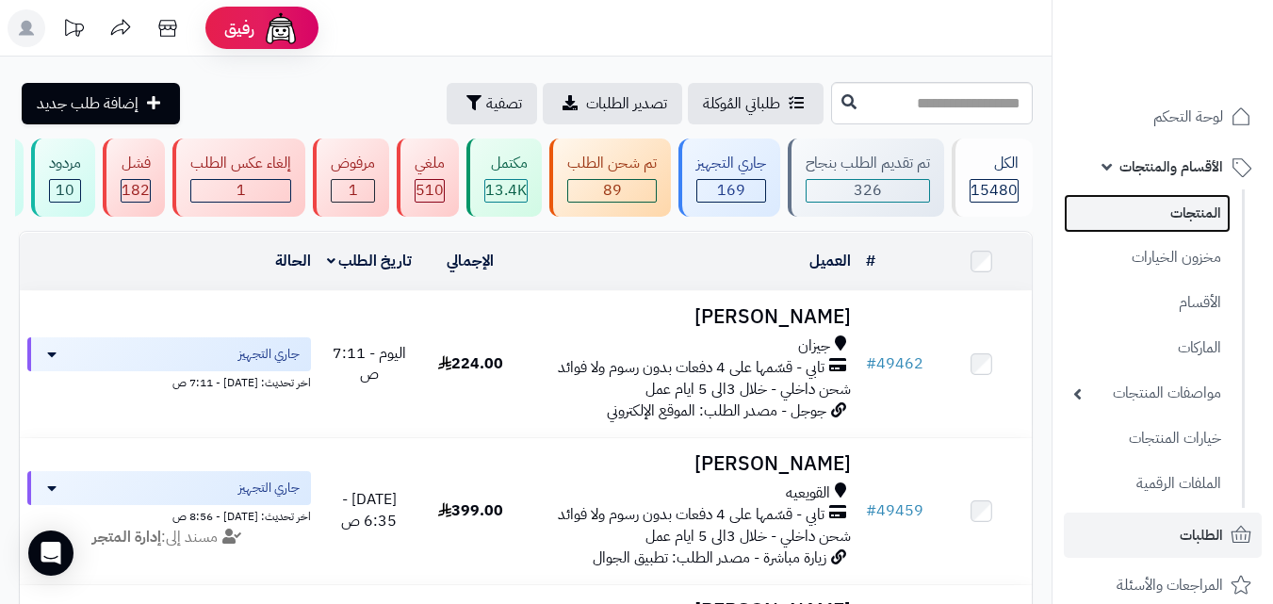
click at [1163, 212] on link "المنتجات" at bounding box center [1147, 213] width 167 height 39
click at [874, 90] on input "text" at bounding box center [932, 103] width 202 height 42
